Goal: Information Seeking & Learning: Compare options

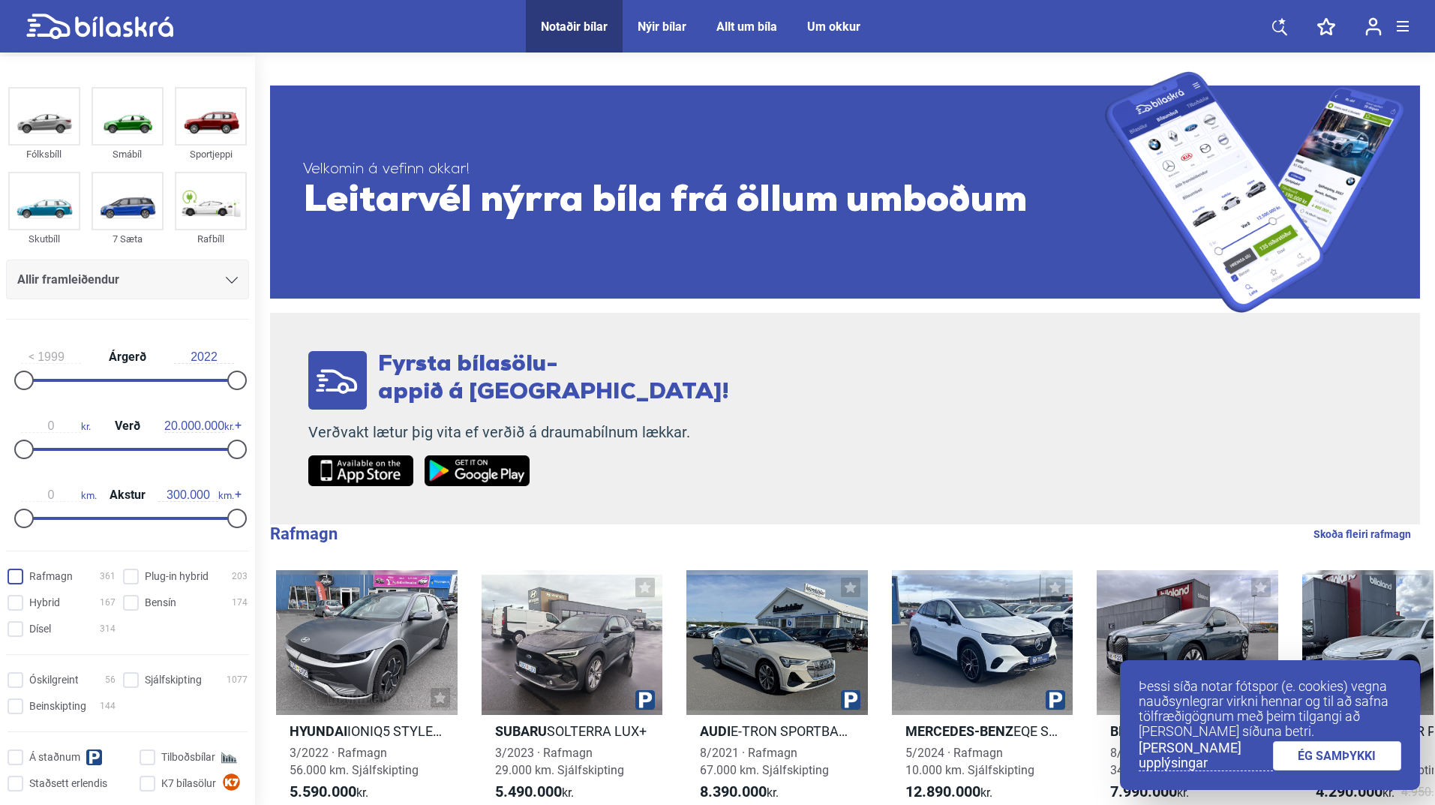
click at [14, 574] on input "Rafmagn 361" at bounding box center [64, 577] width 108 height 16
checkbox input "true"
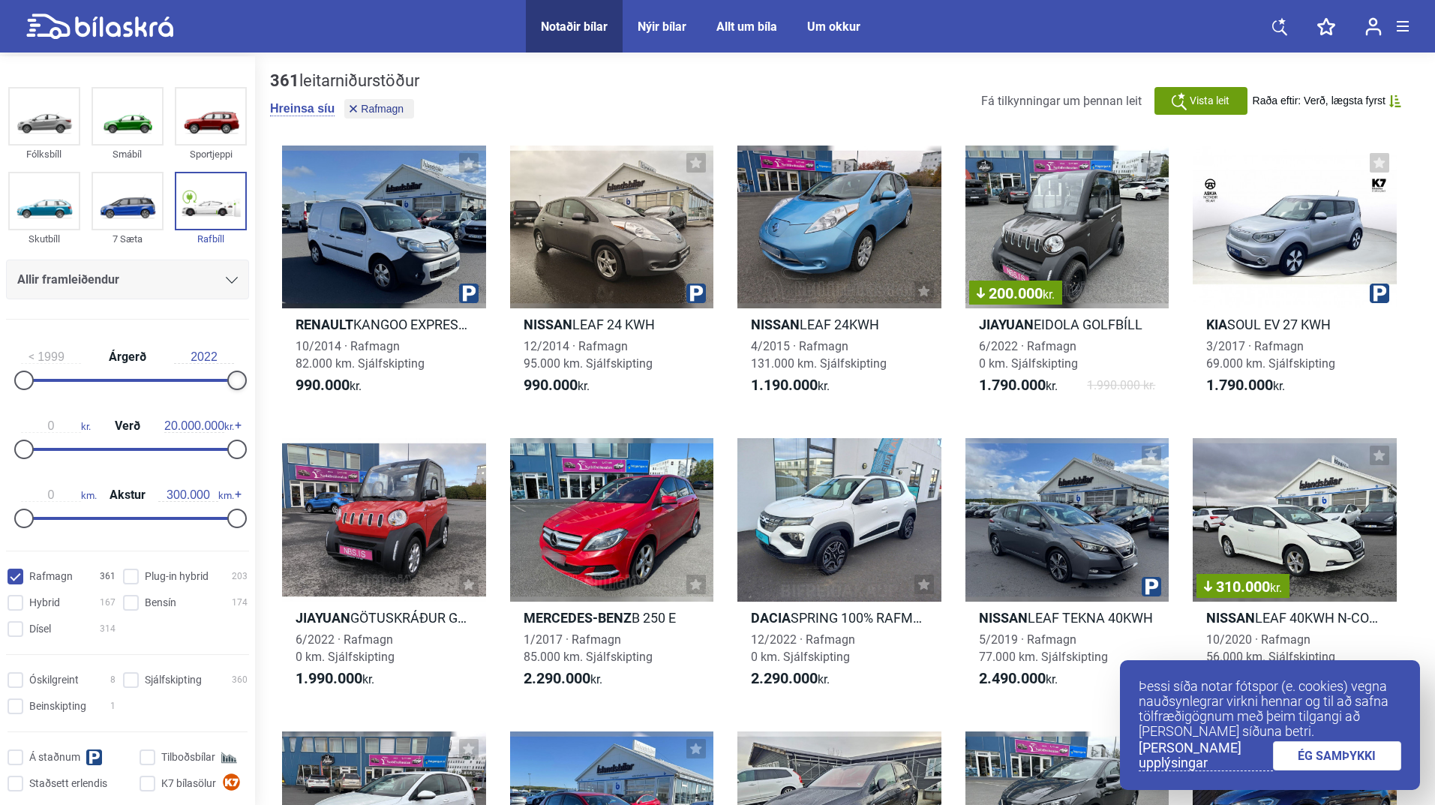
click at [239, 384] on div at bounding box center [237, 381] width 20 height 20
type input "3.100.000"
drag, startPoint x: 228, startPoint y: 449, endPoint x: 53, endPoint y: 468, distance: 176.6
click at [53, 468] on div "0 kr. Verð 3.100.000 kr." at bounding box center [127, 435] width 243 height 69
click at [1361, 96] on span "Raða eftir: Verð, lægsta fyrst" at bounding box center [1319, 101] width 133 height 13
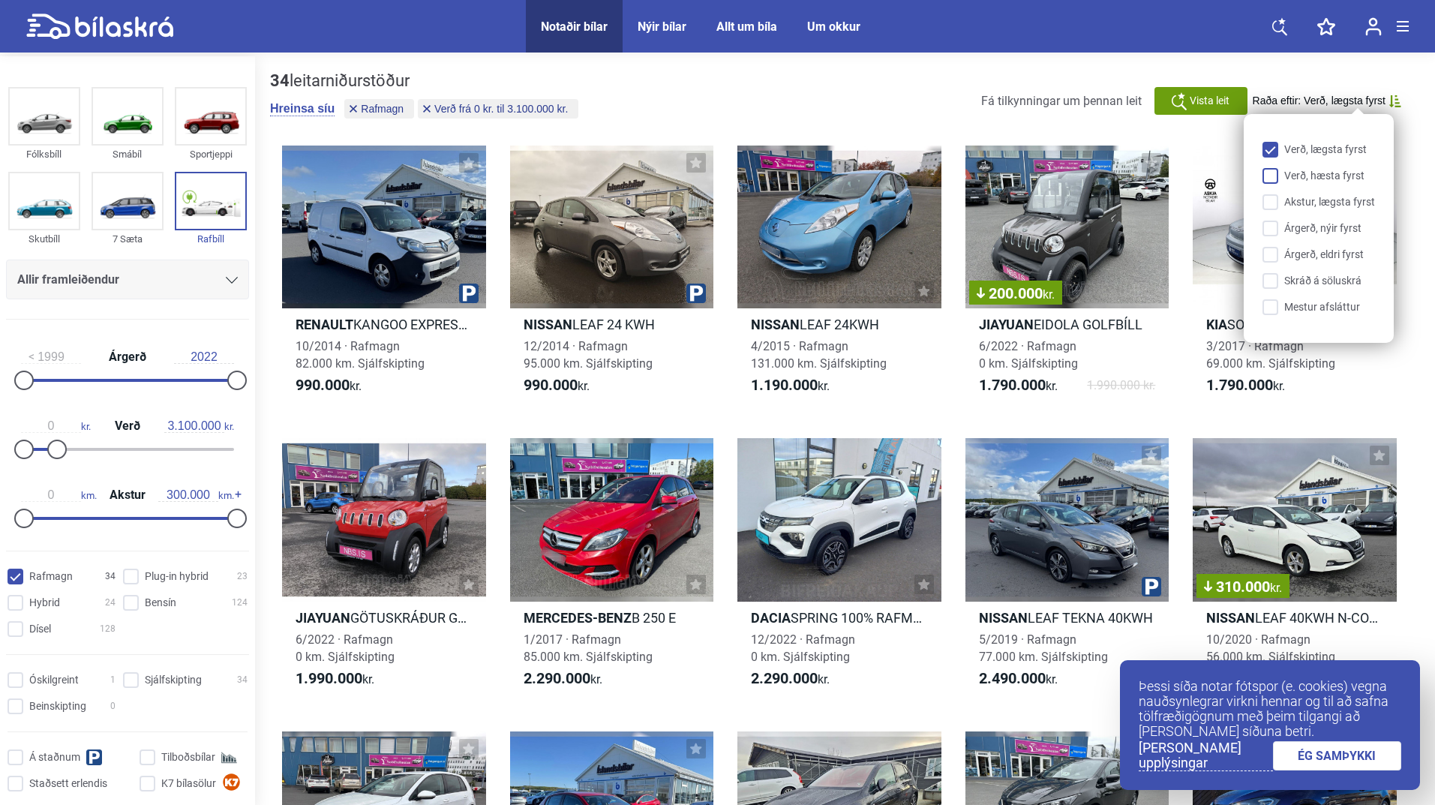
click at [1267, 173] on input "Verð, hæsta fyrst" at bounding box center [1321, 177] width 113 height 16
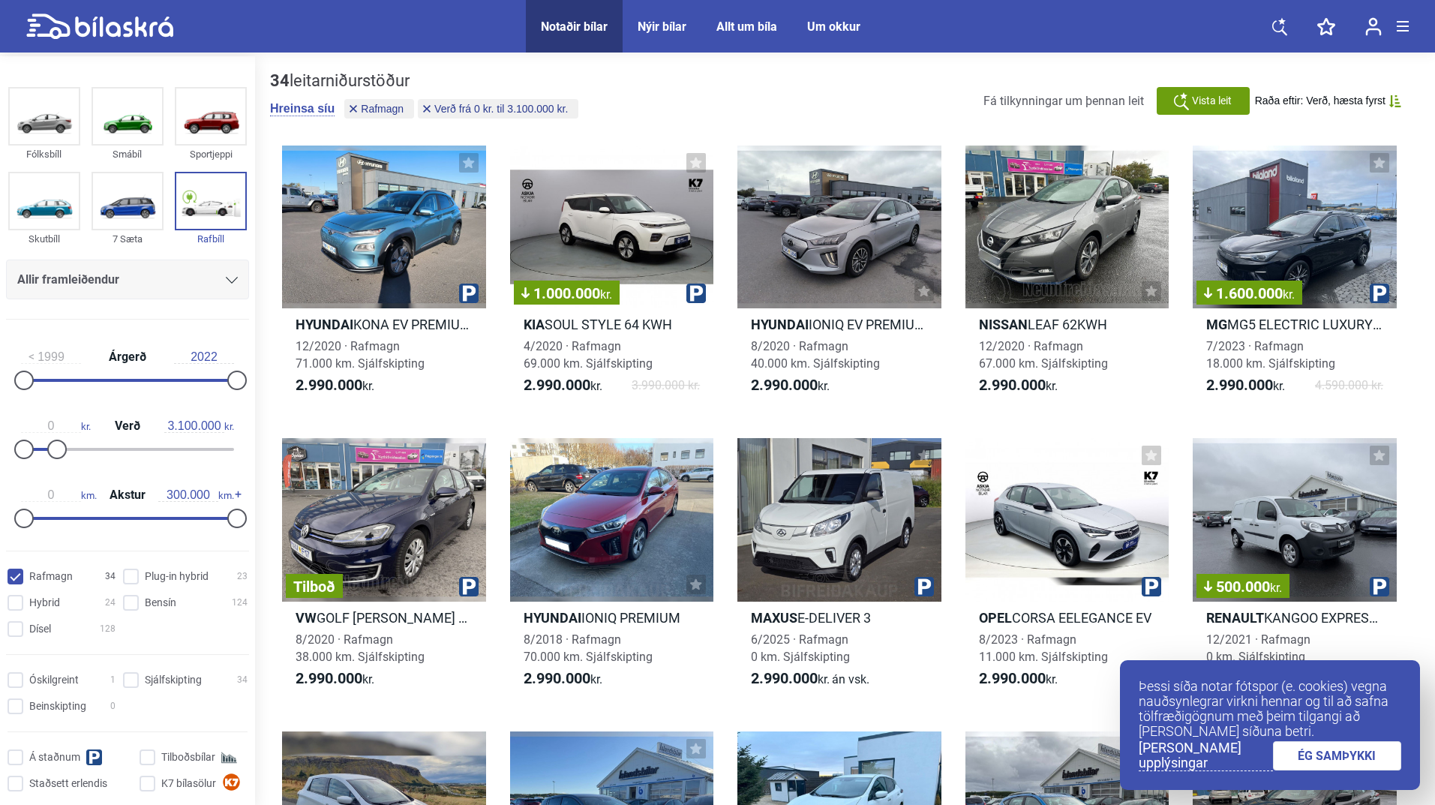
click at [1371, 75] on div "34 leitarniðurstöður [PERSON_NAME] síu Rafmagn Verð frá 0 kr. til 3.100.000 kr.…" at bounding box center [845, 100] width 1150 height 59
click at [1366, 93] on div "Fá tilkynningar um þennan leit Vista [PERSON_NAME] eftir: [PERSON_NAME], hæsta …" at bounding box center [1192, 101] width 418 height 28
click at [1366, 95] on span "Raða eftir: Verð, hæsta fyrst" at bounding box center [1320, 101] width 131 height 13
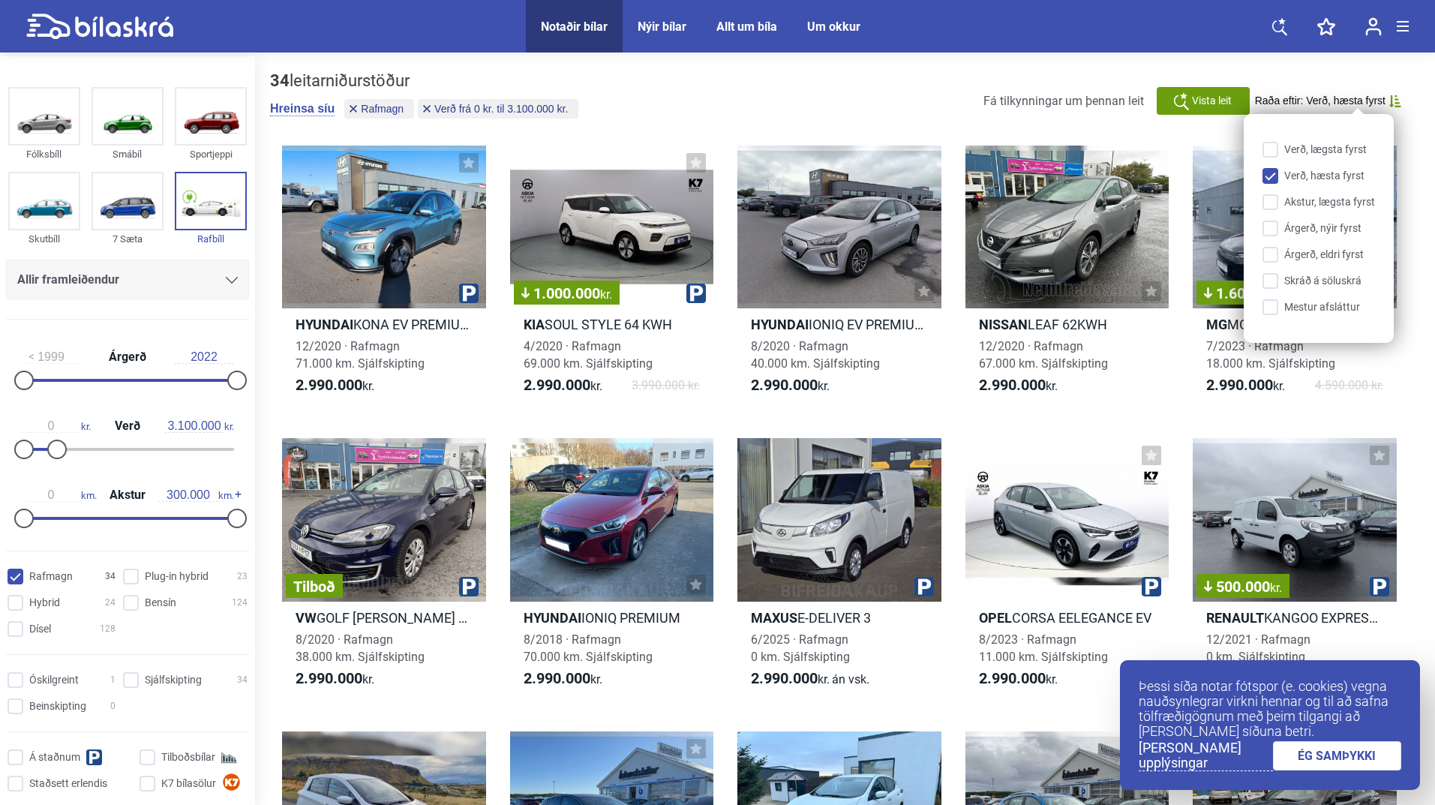
click at [1366, 95] on span "Raða eftir: Verð, hæsta fyrst" at bounding box center [1320, 101] width 131 height 13
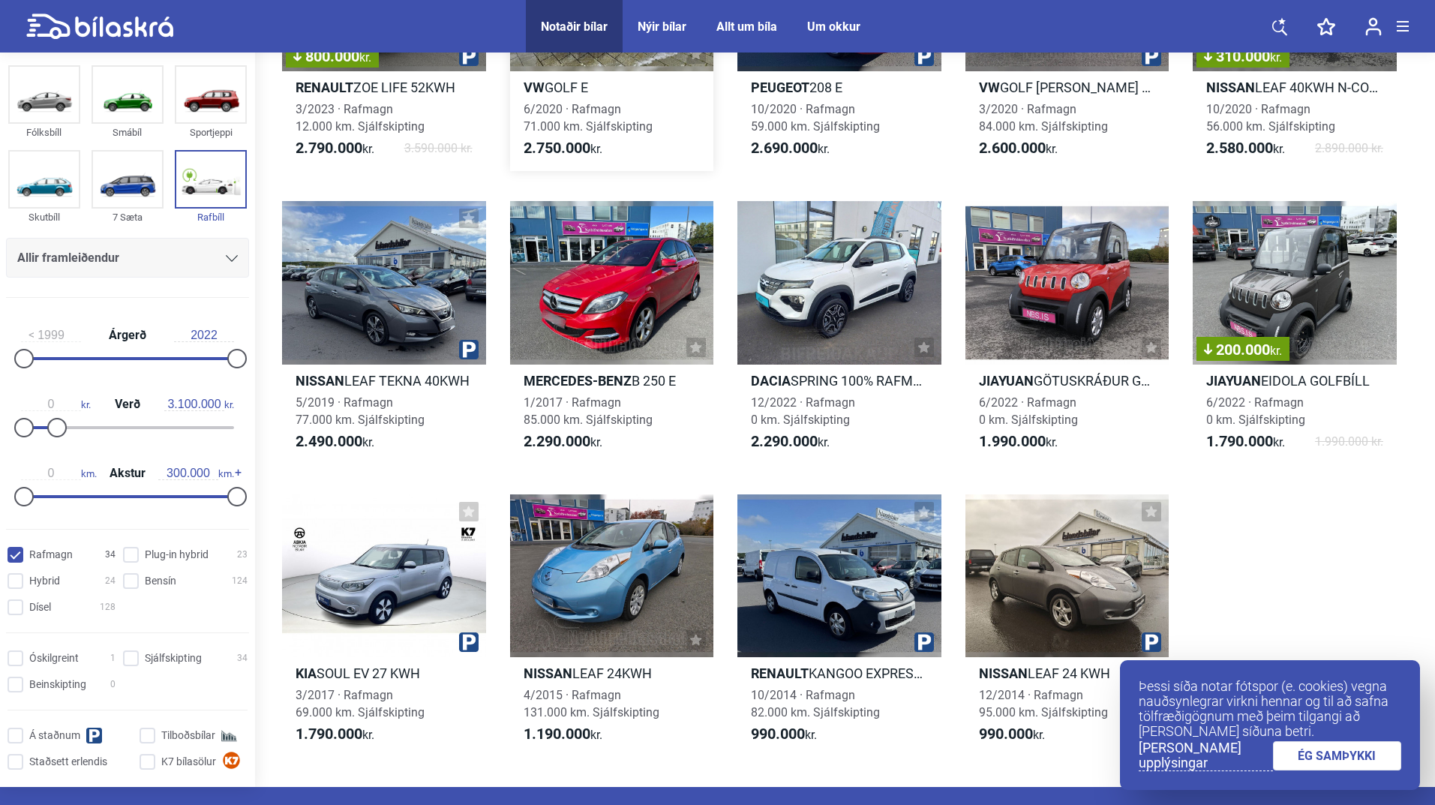
scroll to position [1425, 0]
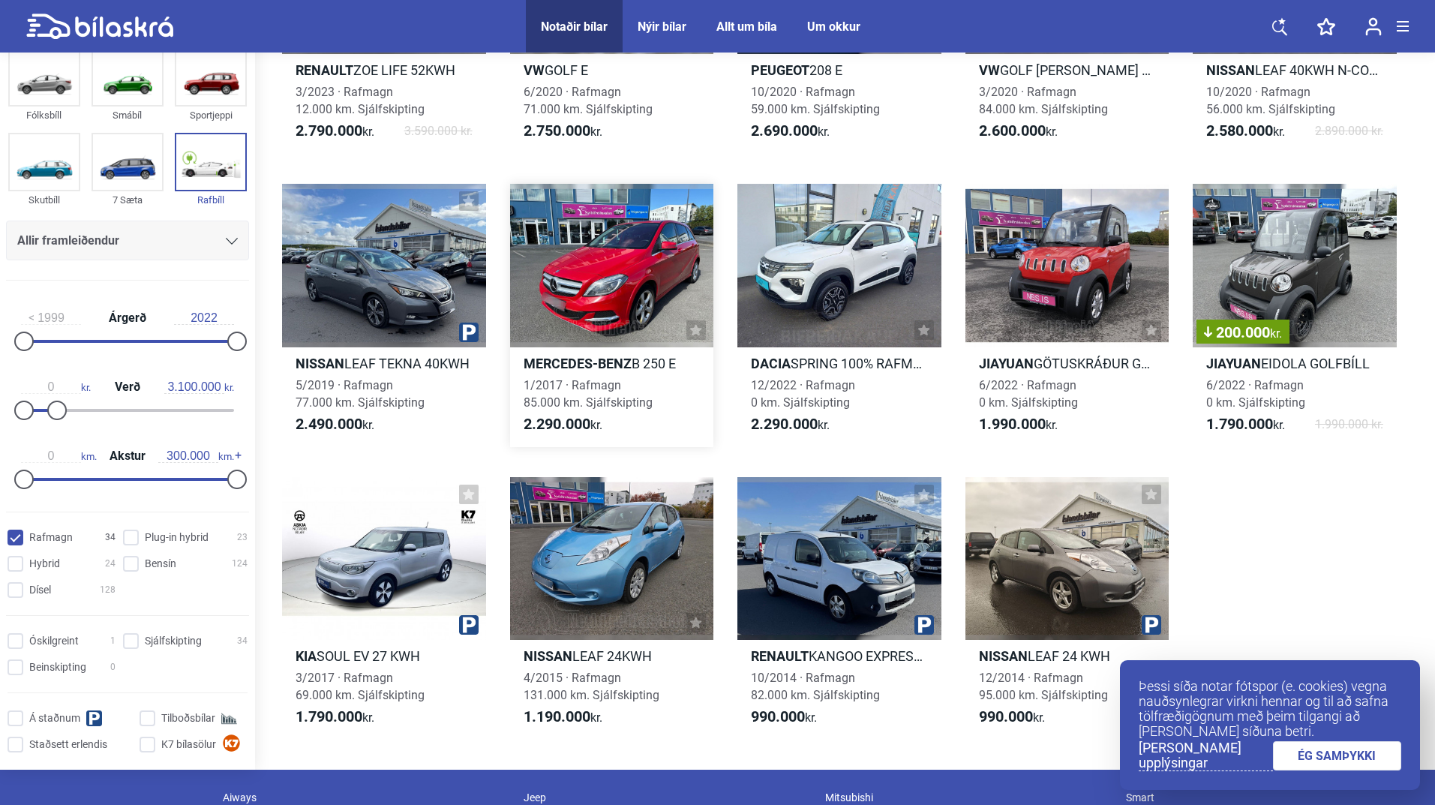
click at [633, 255] on div at bounding box center [612, 265] width 204 height 163
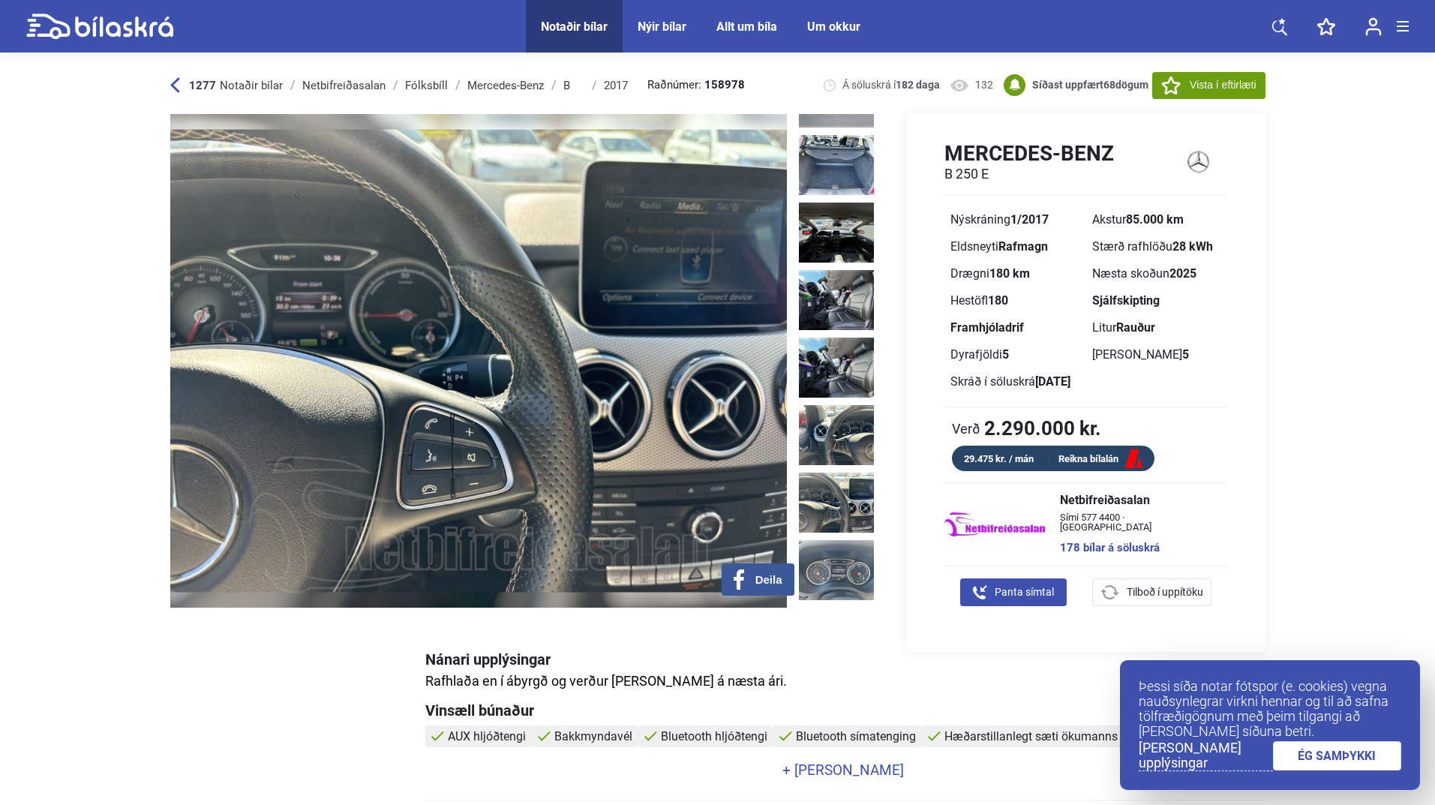
scroll to position [450, 0]
